Goal: Information Seeking & Learning: Find specific page/section

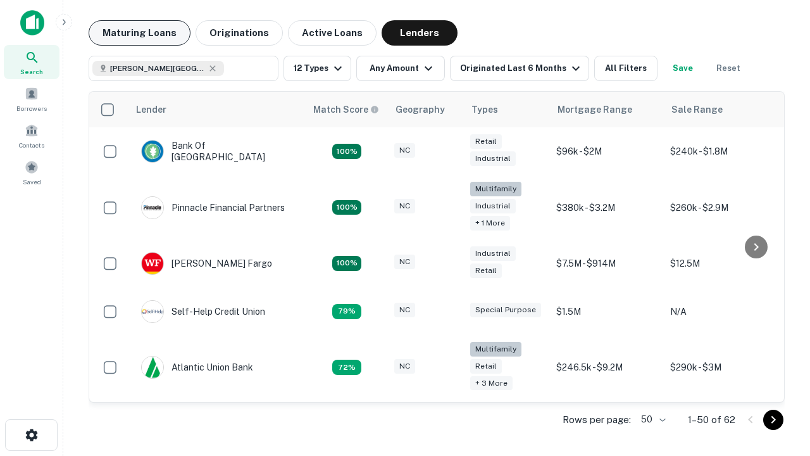
click at [139, 33] on button "Maturing Loans" at bounding box center [140, 32] width 102 height 25
